Goal: Information Seeking & Learning: Learn about a topic

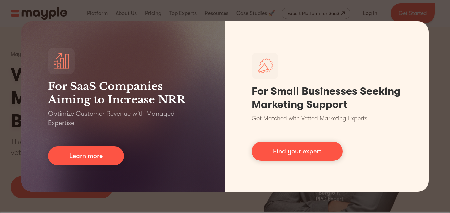
click at [436, 51] on div "For SaaS Companies Aiming to Increase NRR Optimize Customer Revenue with Manage…" at bounding box center [225, 106] width 450 height 213
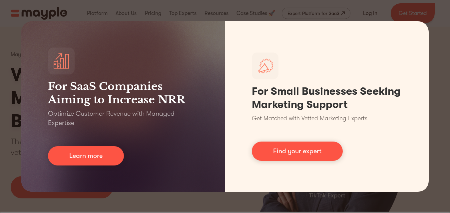
click at [436, 51] on div "For SaaS Companies Aiming to Increase NRR Optimize Customer Revenue with Manage…" at bounding box center [225, 106] width 450 height 213
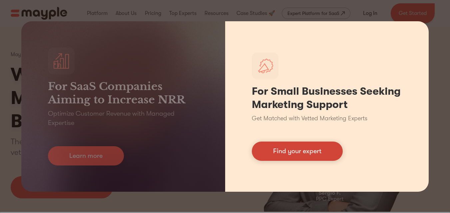
click at [305, 151] on link "Find your expert" at bounding box center [297, 151] width 91 height 19
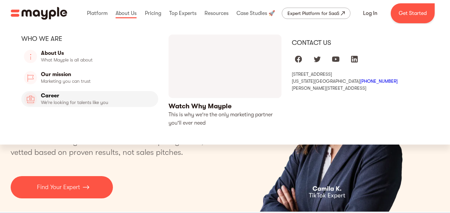
click at [70, 101] on link "Career" at bounding box center [89, 99] width 137 height 16
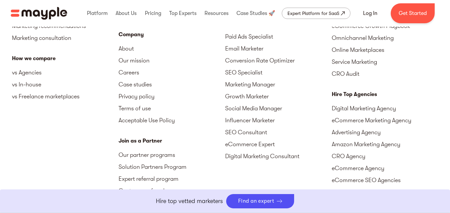
scroll to position [1734, 0]
click at [133, 74] on link "Careers" at bounding box center [171, 72] width 106 height 12
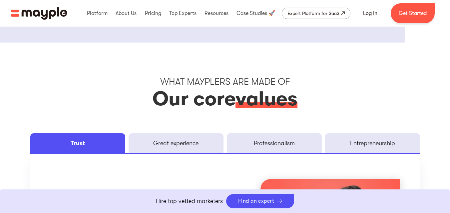
scroll to position [834, 0]
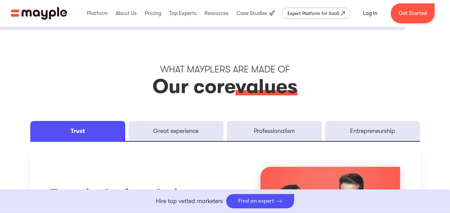
click at [89, 132] on link "Trust" at bounding box center [77, 131] width 95 height 20
click at [165, 128] on div "Great experience" at bounding box center [175, 131] width 49 height 8
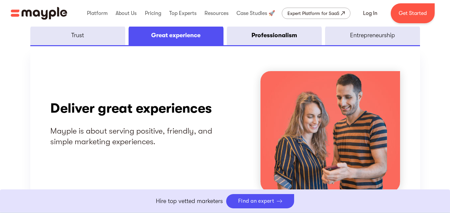
scroll to position [913, 0]
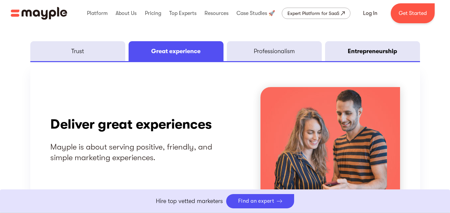
click at [369, 50] on div "Entrepreneurship" at bounding box center [371, 51] width 49 height 8
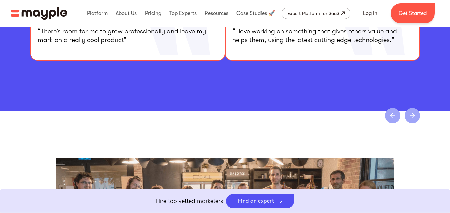
scroll to position [1328, 0]
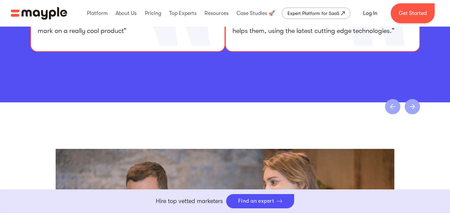
click at [415, 106] on div "next slide" at bounding box center [411, 106] width 15 height 15
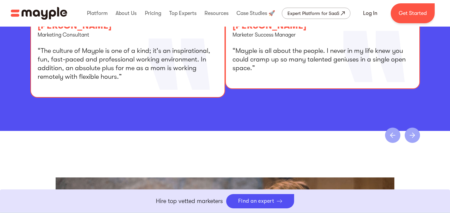
scroll to position [1299, 0]
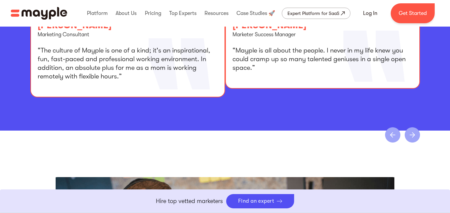
click at [411, 135] on div "next slide" at bounding box center [411, 134] width 15 height 15
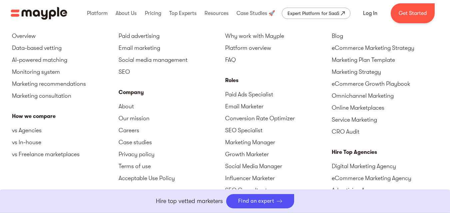
scroll to position [1773, 0]
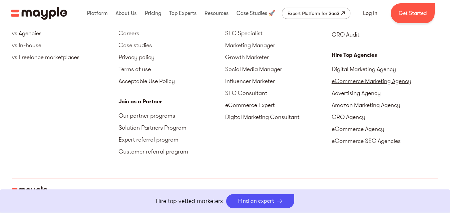
click at [388, 80] on link "eCommerce Marketing Agency" at bounding box center [384, 81] width 106 height 12
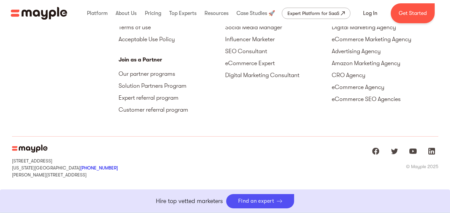
scroll to position [1819, 0]
